Goal: Find contact information: Find contact information

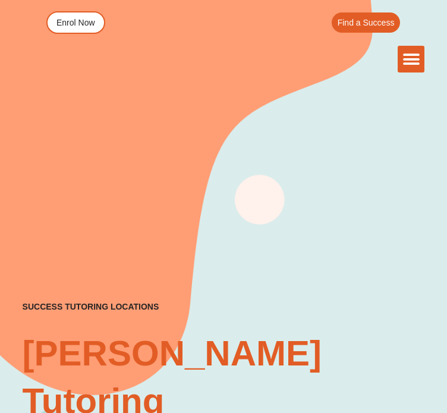
click at [403, 51] on icon "Menu Toggle" at bounding box center [412, 60] width 18 height 18
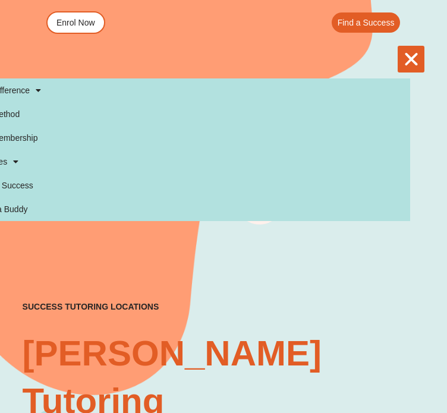
click at [403, 51] on icon "Menu Toggle" at bounding box center [412, 60] width 18 height 18
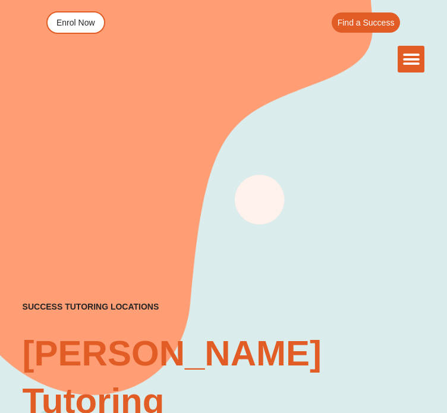
click at [0, 0] on img at bounding box center [0, 0] width 0 height 0
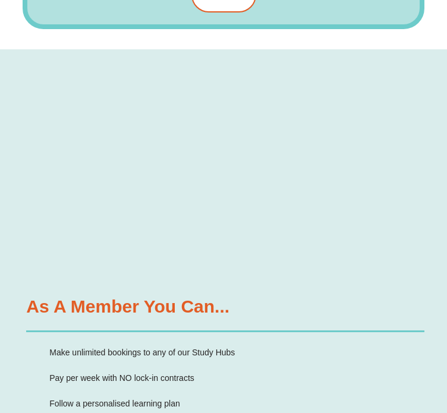
scroll to position [2725, 0]
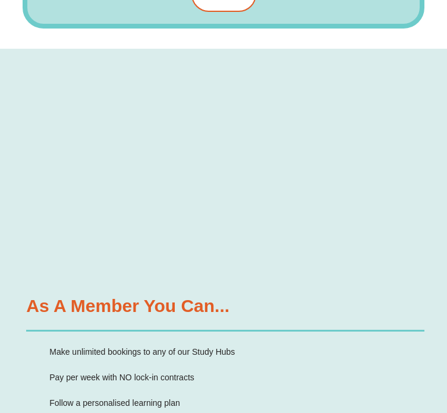
click at [0, 0] on div "Course 1 NEW The English Study Hub is based on the Australian Curriculum and ch…" at bounding box center [0, 0] width 0 height 0
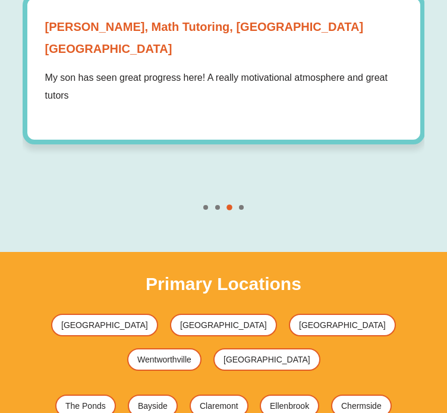
scroll to position [5554, 0]
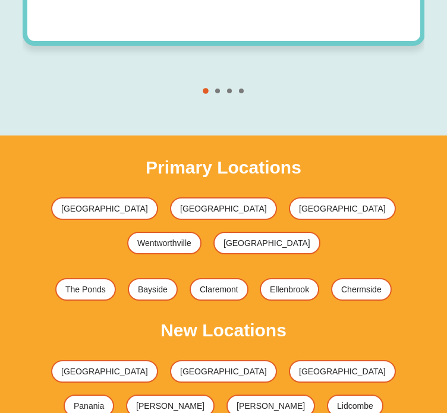
scroll to position [5671, 0]
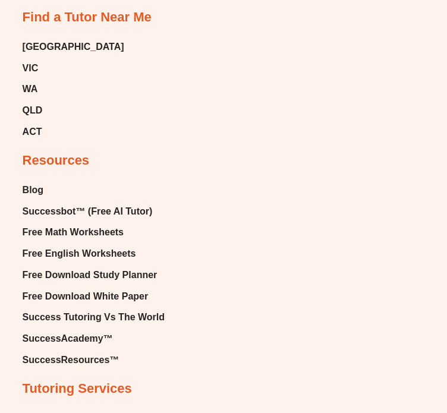
scroll to position [7759, 0]
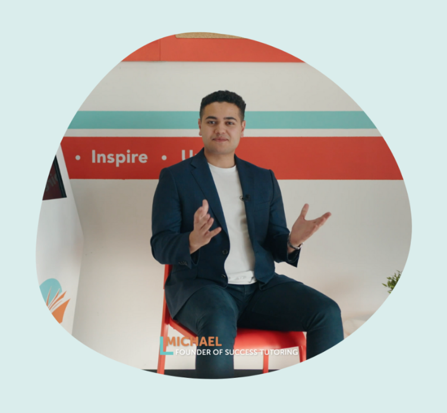
scroll to position [760, 0]
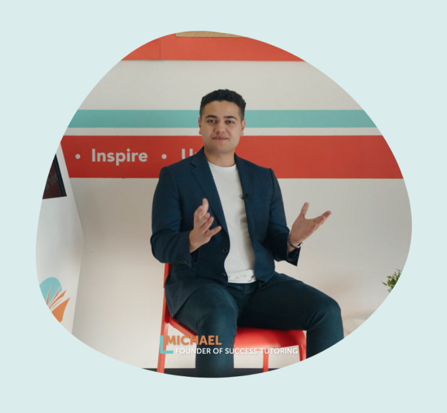
drag, startPoint x: 34, startPoint y: 132, endPoint x: 182, endPoint y: 120, distance: 148.0
copy h3 "Michael Black"
drag, startPoint x: 140, startPoint y: 174, endPoint x: 200, endPoint y: 177, distance: 60.1
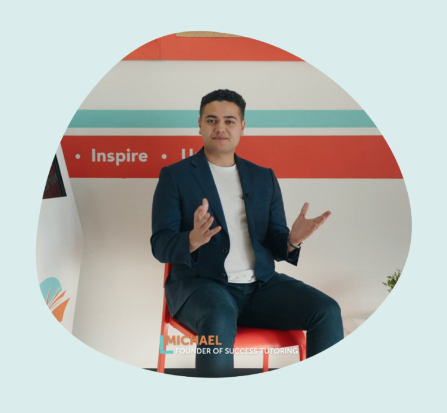
copy p "Success Tutoring"
click at [307, 20] on img at bounding box center [224, 206] width 403 height 403
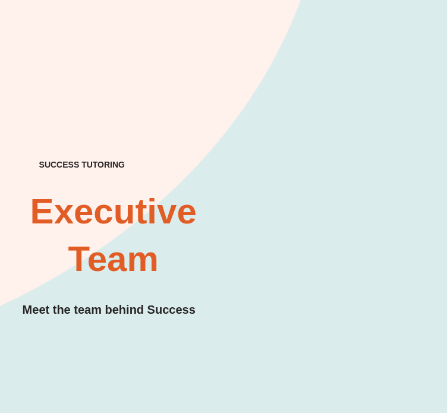
scroll to position [0, 0]
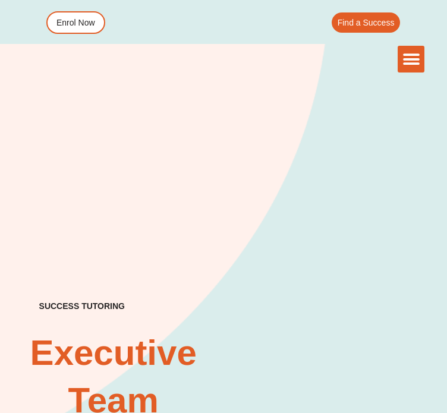
click at [403, 51] on icon "Menu Toggle" at bounding box center [412, 60] width 18 height 18
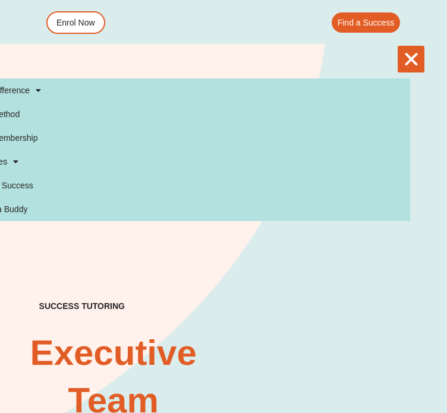
click at [403, 51] on icon "Menu Toggle" at bounding box center [412, 60] width 18 height 18
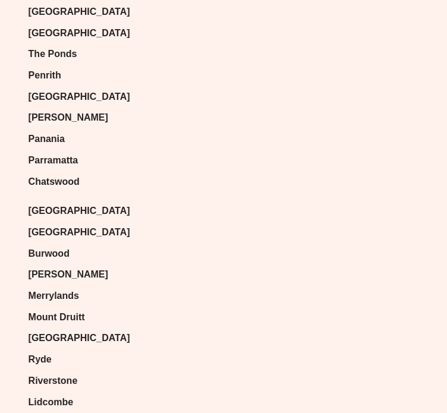
scroll to position [6322, 0]
